Goal: Transaction & Acquisition: Purchase product/service

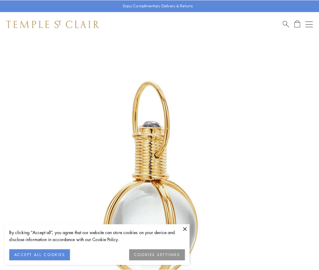
scroll to position [159, 0]
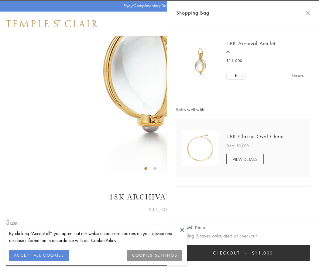
click at [243, 253] on button "Checkout $11,000" at bounding box center [243, 253] width 134 height 16
